Goal: Transaction & Acquisition: Book appointment/travel/reservation

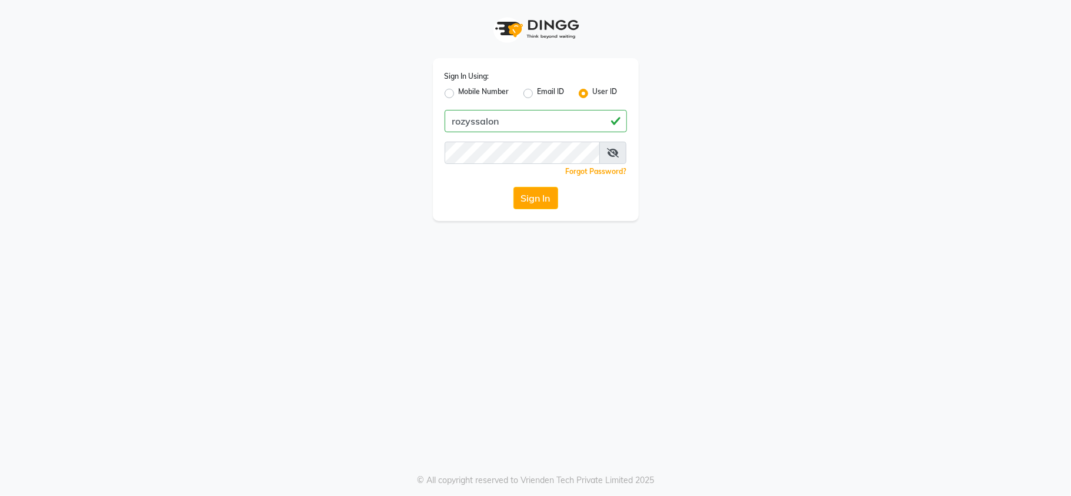
type input "rozyssalon"
click at [527, 274] on div "Sign In Using: Mobile Number Email ID User ID rozyssalon Remember me Forgot Pas…" at bounding box center [535, 248] width 1071 height 496
click at [535, 199] on button "Sign In" at bounding box center [535, 198] width 45 height 22
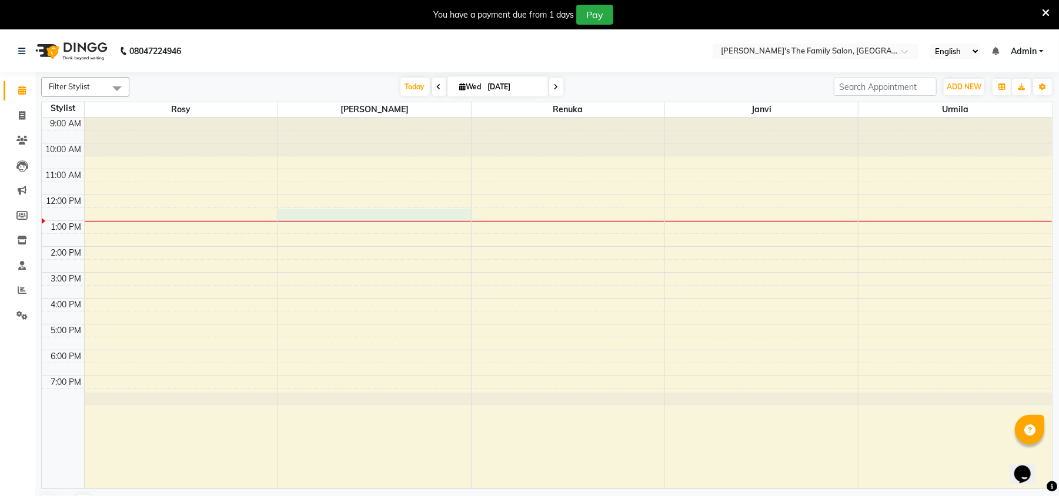
click at [326, 215] on div "9:00 AM 10:00 AM 11:00 AM 12:00 PM 1:00 PM 2:00 PM 3:00 PM 4:00 PM 5:00 PM 6:00…" at bounding box center [547, 303] width 1010 height 371
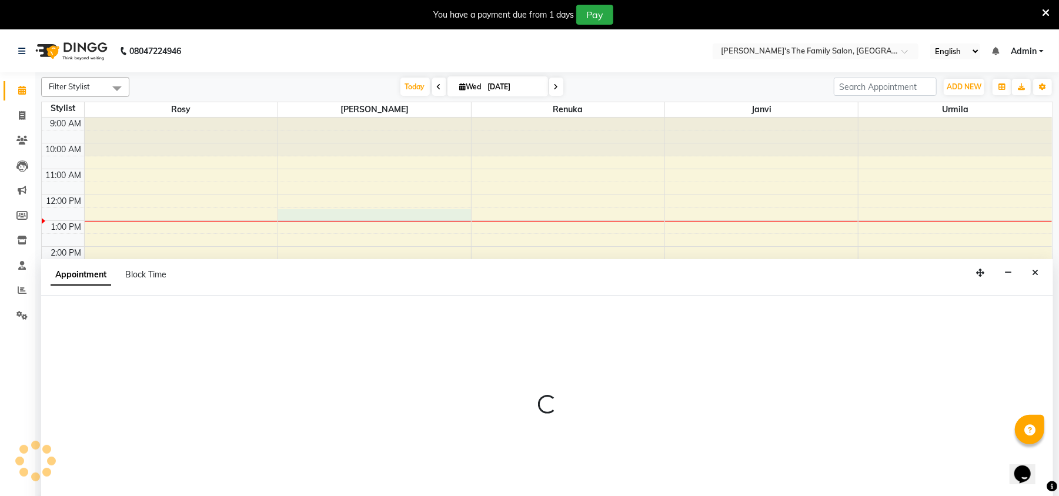
select select "50500"
select select "tentative"
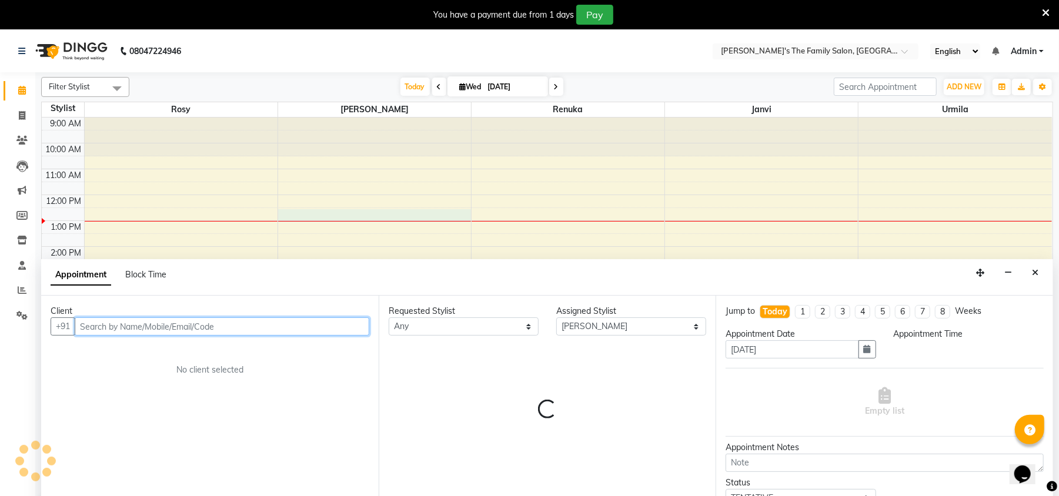
scroll to position [29, 0]
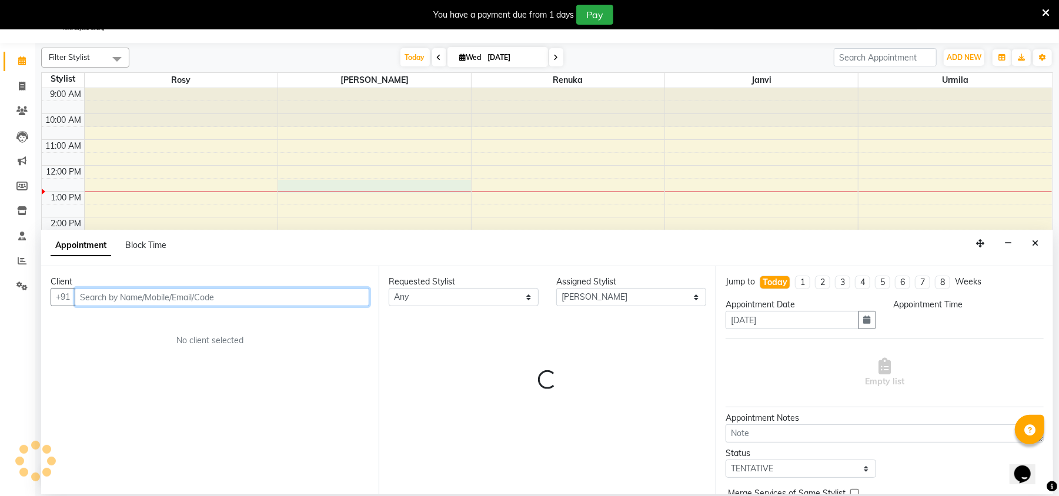
select select "750"
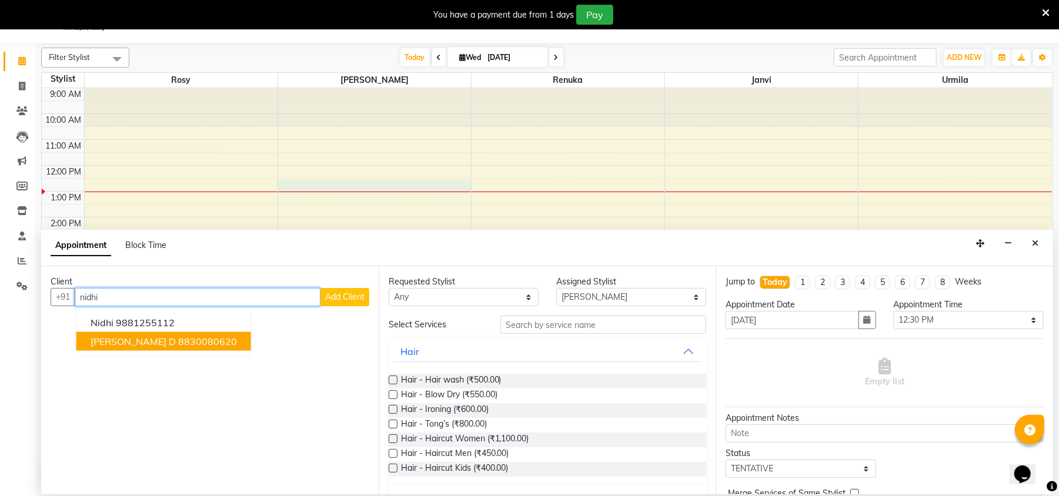
click at [123, 342] on button "[PERSON_NAME] d 8830080620" at bounding box center [163, 341] width 175 height 19
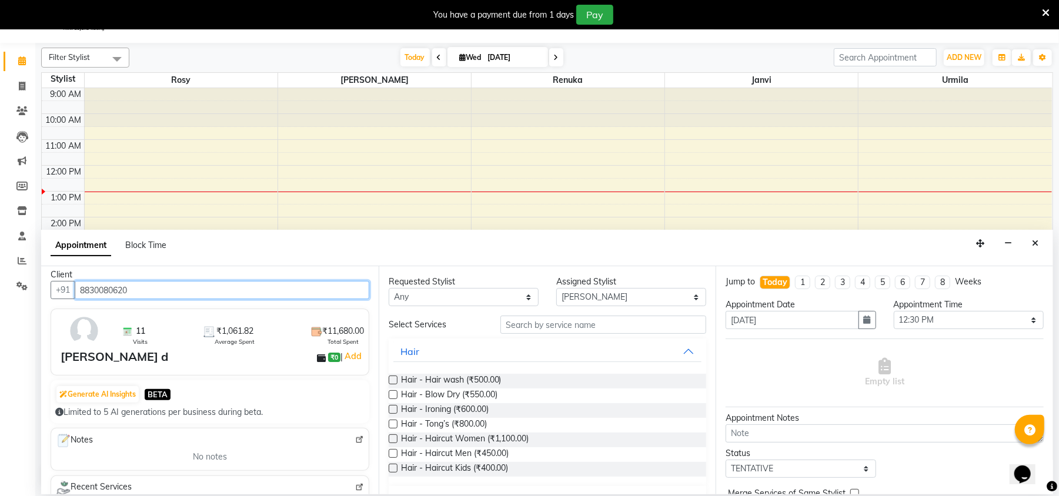
scroll to position [0, 0]
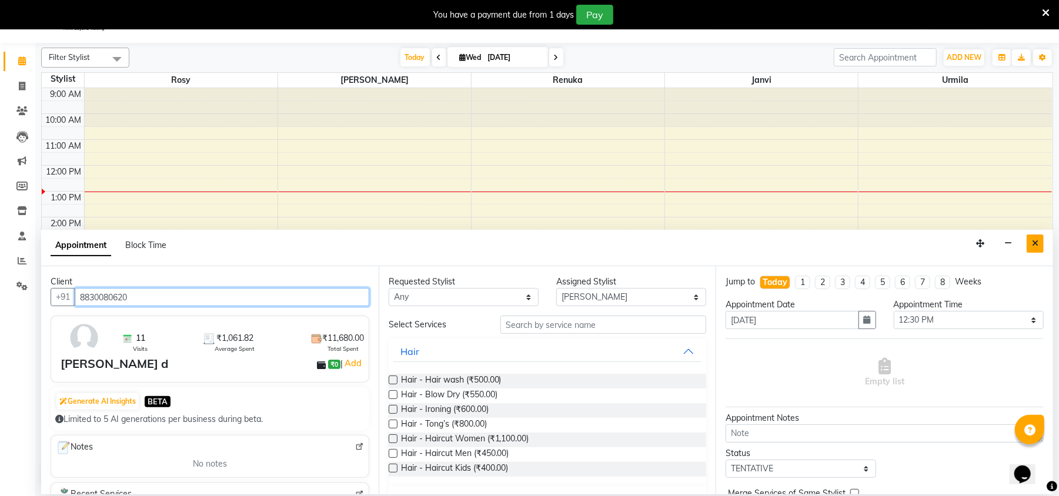
type input "8830080620"
click at [1032, 241] on icon "Close" at bounding box center [1035, 243] width 6 height 8
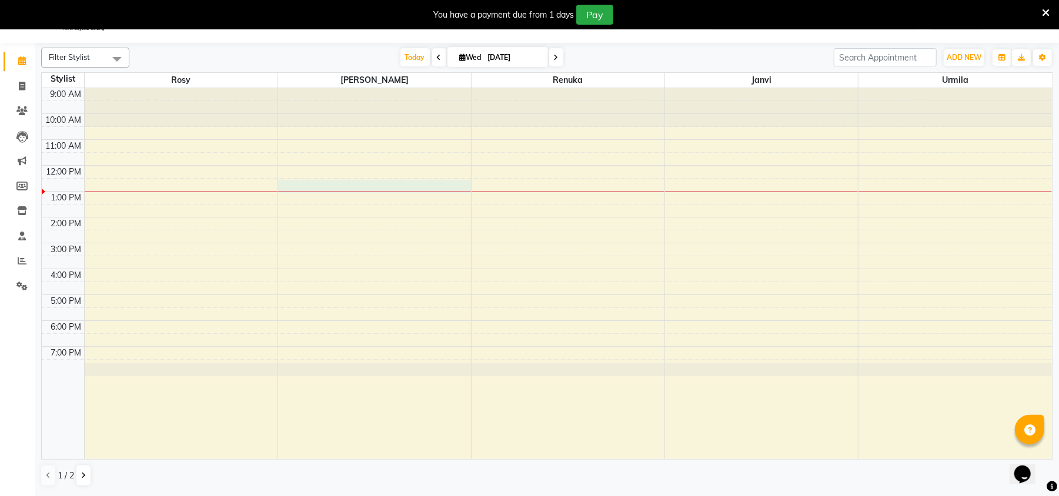
click at [411, 181] on div "9:00 AM 10:00 AM 11:00 AM 12:00 PM 1:00 PM 2:00 PM 3:00 PM 4:00 PM 5:00 PM 6:00…" at bounding box center [547, 273] width 1010 height 371
select select "50500"
select select "750"
select select "tentative"
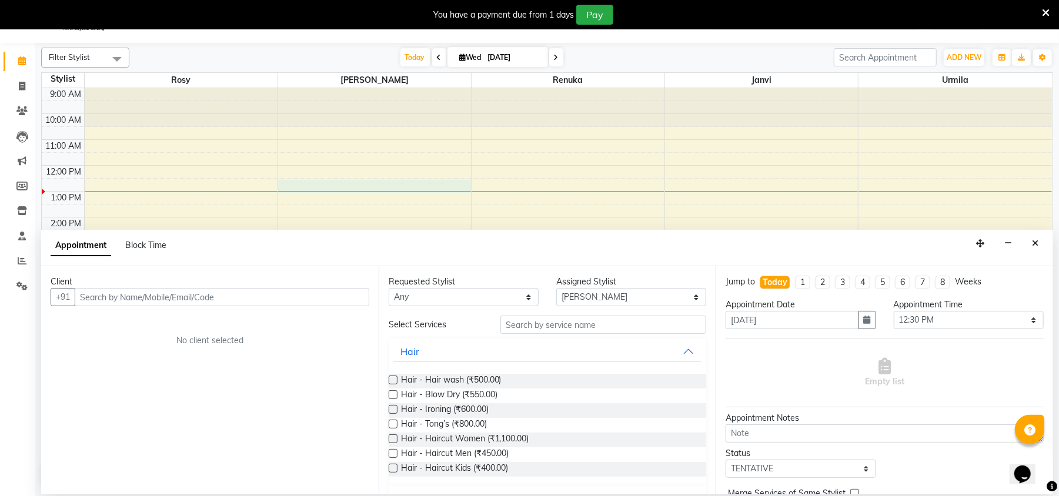
click at [234, 296] on input "text" at bounding box center [222, 297] width 295 height 18
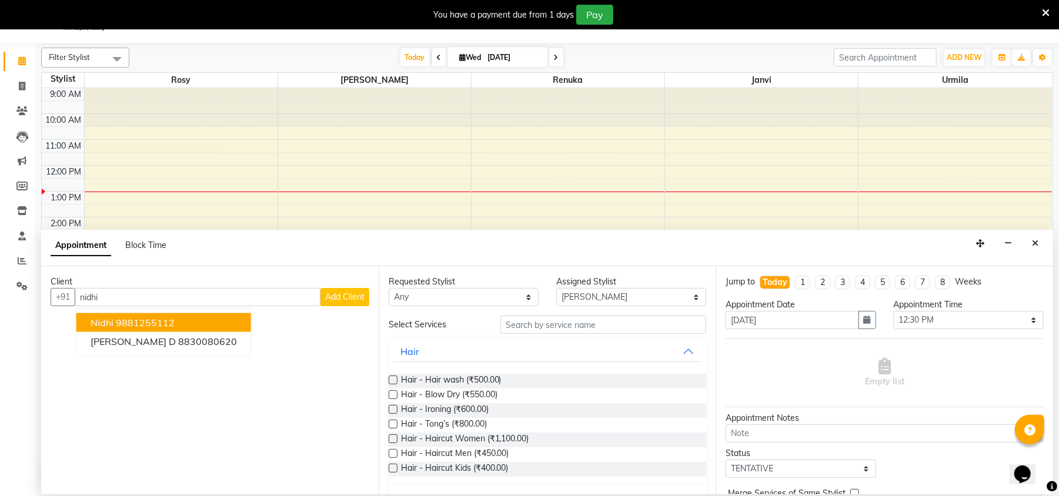
click at [118, 318] on ngb-highlight "9881255112" at bounding box center [145, 323] width 59 height 12
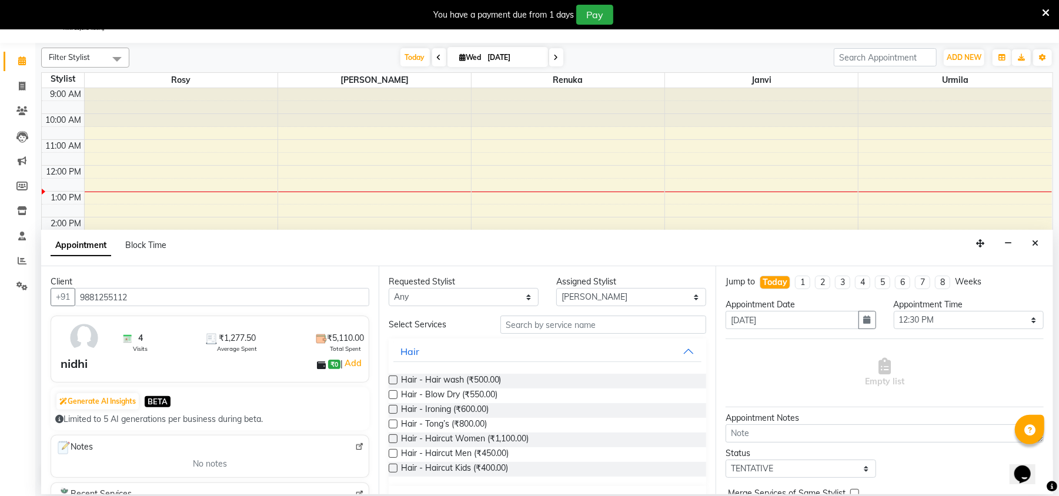
type input "9881255112"
click at [549, 323] on input "text" at bounding box center [604, 325] width 206 height 18
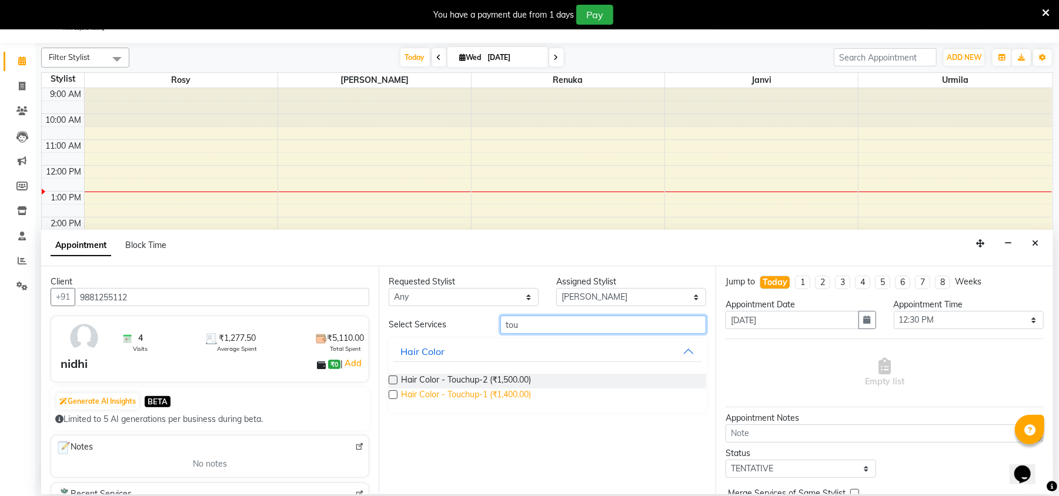
type input "tou"
click at [468, 394] on span "Hair Color - Touchup-1 (₹1,400.00)" at bounding box center [466, 396] width 131 height 15
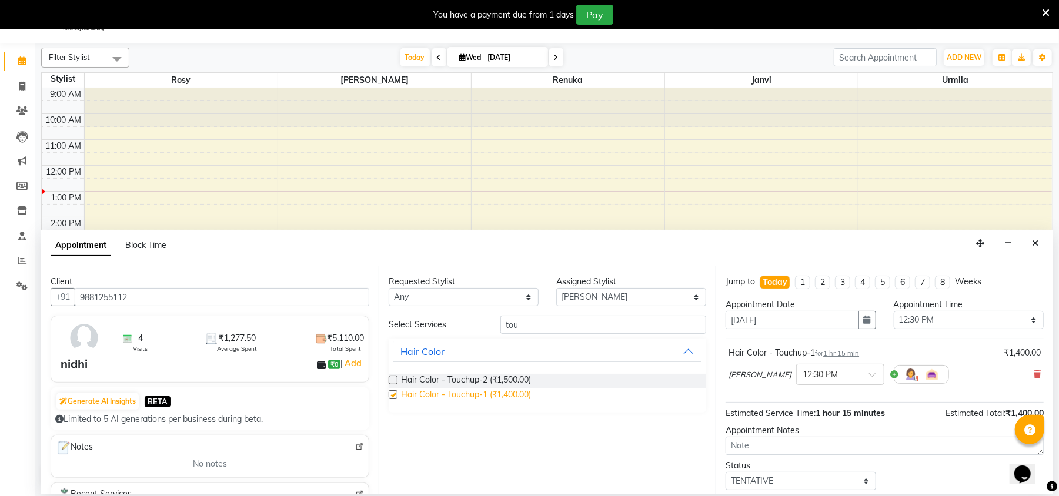
checkbox input "false"
click at [587, 321] on input "tou" at bounding box center [604, 325] width 206 height 18
type input "t"
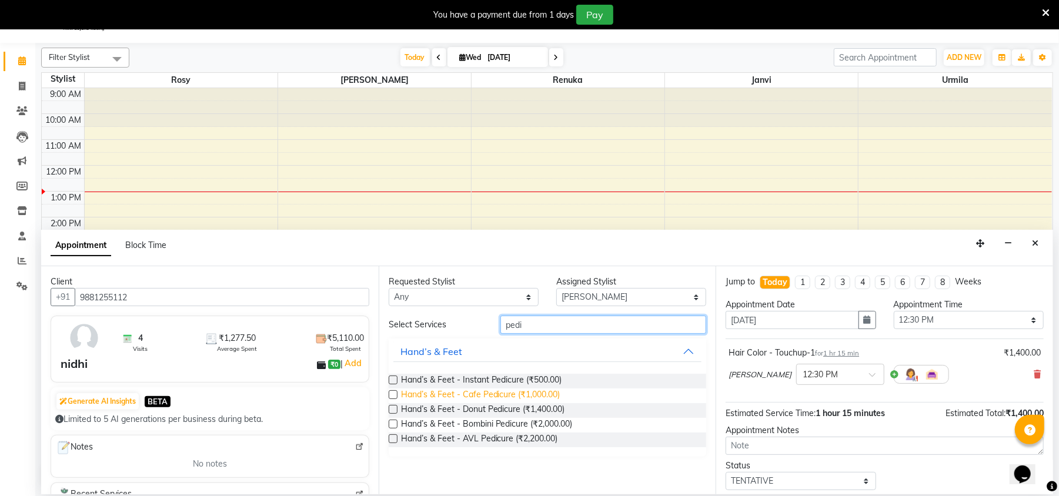
type input "pedi"
click at [488, 391] on span "Hand’s & Feet - Cafe Pedicure (₹1,000.00)" at bounding box center [480, 396] width 159 height 15
checkbox input "false"
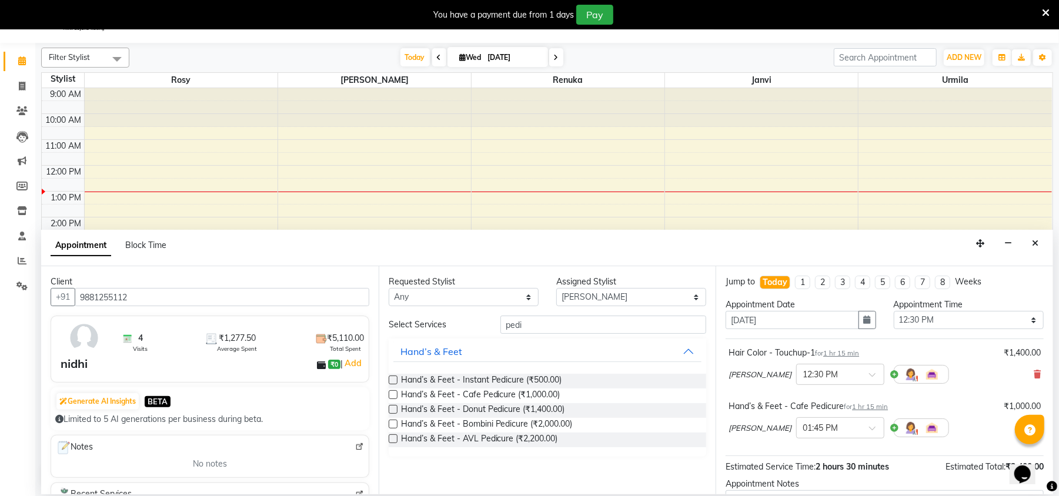
scroll to position [125, 0]
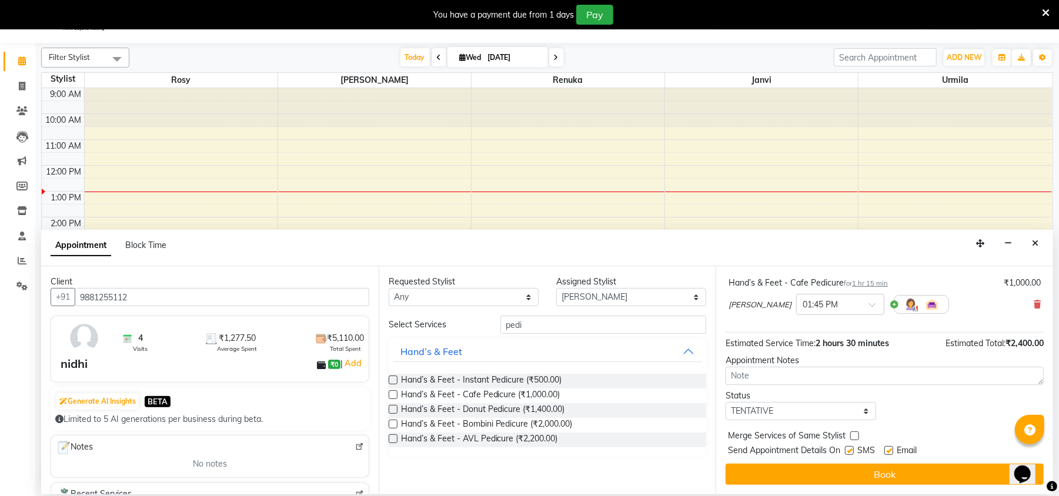
click at [890, 450] on label at bounding box center [889, 450] width 9 height 9
click at [890, 450] on input "checkbox" at bounding box center [889, 452] width 8 height 8
checkbox input "false"
click at [852, 452] on label at bounding box center [849, 450] width 9 height 9
click at [852, 452] on input "checkbox" at bounding box center [849, 452] width 8 height 8
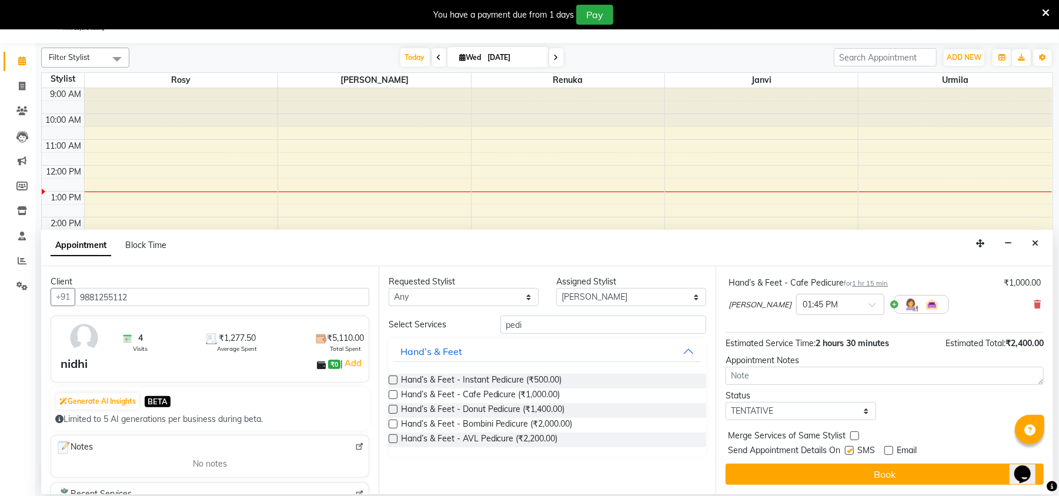
checkbox input "false"
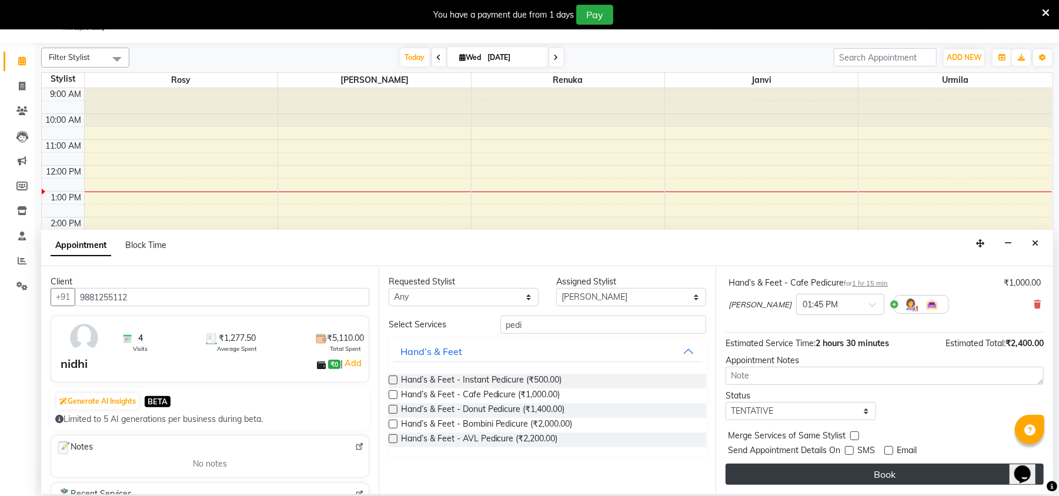
click at [876, 469] on button "Book" at bounding box center [885, 474] width 318 height 21
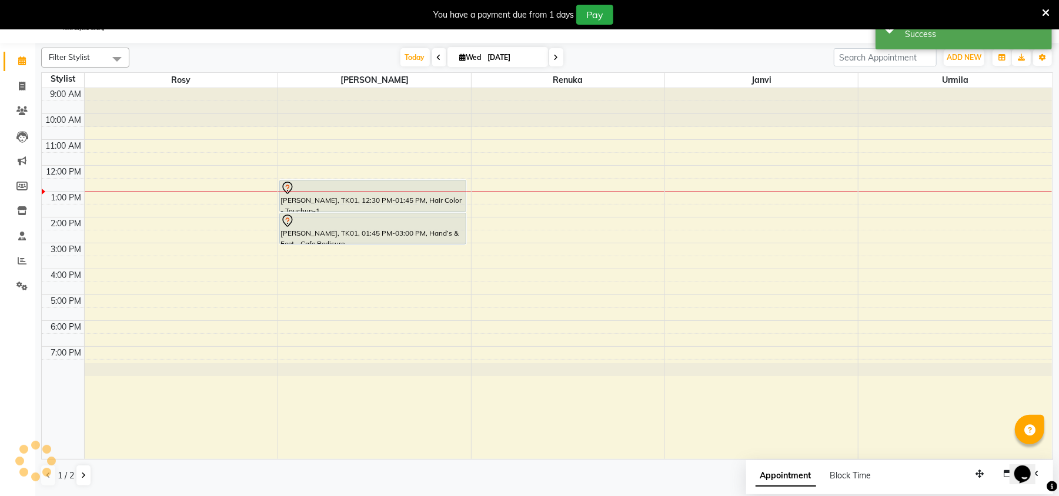
scroll to position [0, 0]
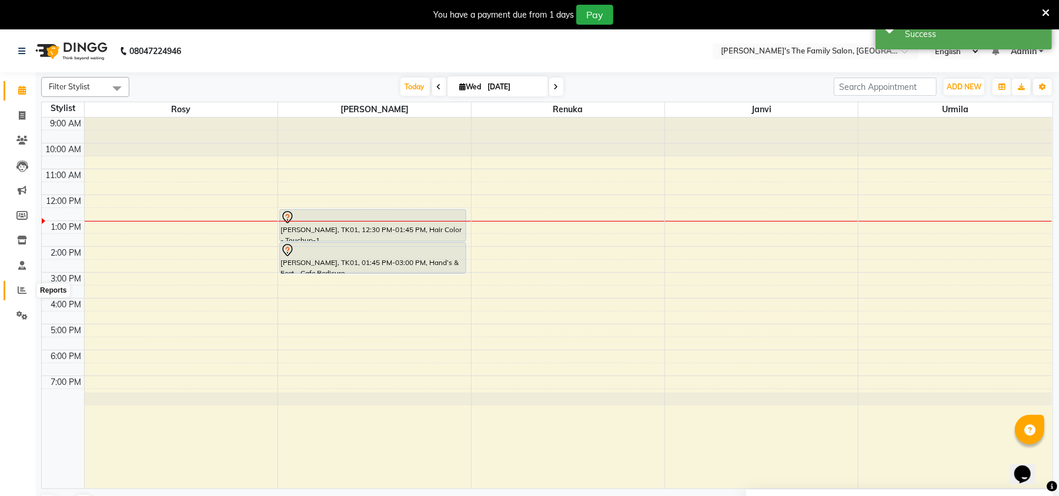
click at [19, 293] on icon at bounding box center [22, 290] width 9 height 9
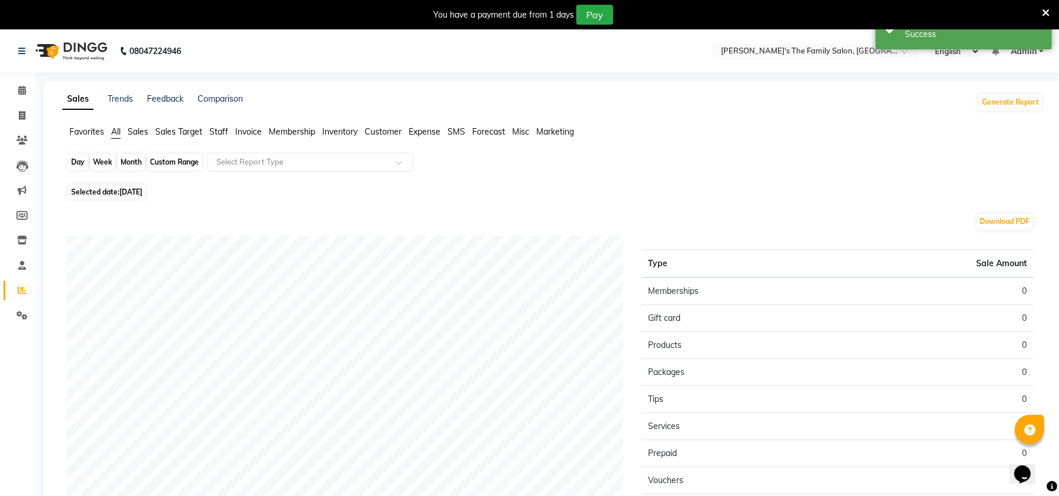
click at [81, 160] on div "Day" at bounding box center [77, 162] width 19 height 16
select select "9"
select select "2025"
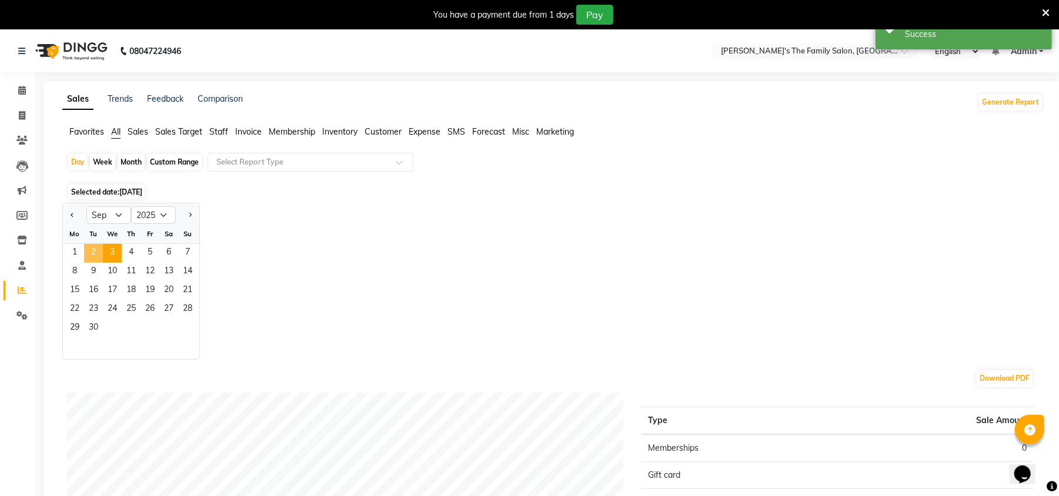
click at [91, 250] on span "2" at bounding box center [93, 253] width 19 height 19
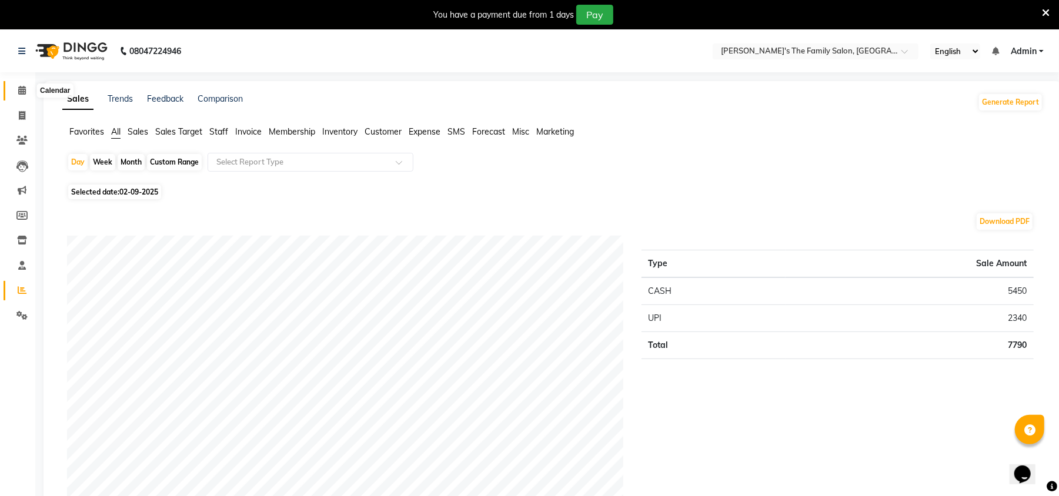
click at [18, 92] on icon at bounding box center [22, 90] width 8 height 9
